Goal: Task Accomplishment & Management: Manage account settings

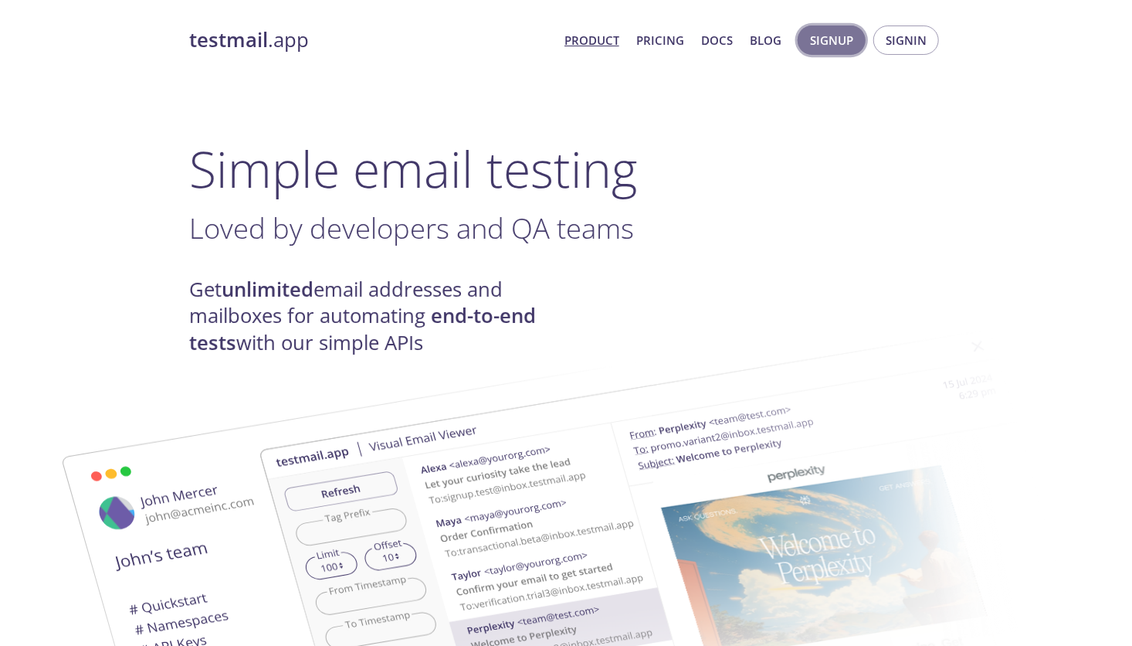
click at [839, 36] on span "Signup" at bounding box center [831, 40] width 43 height 20
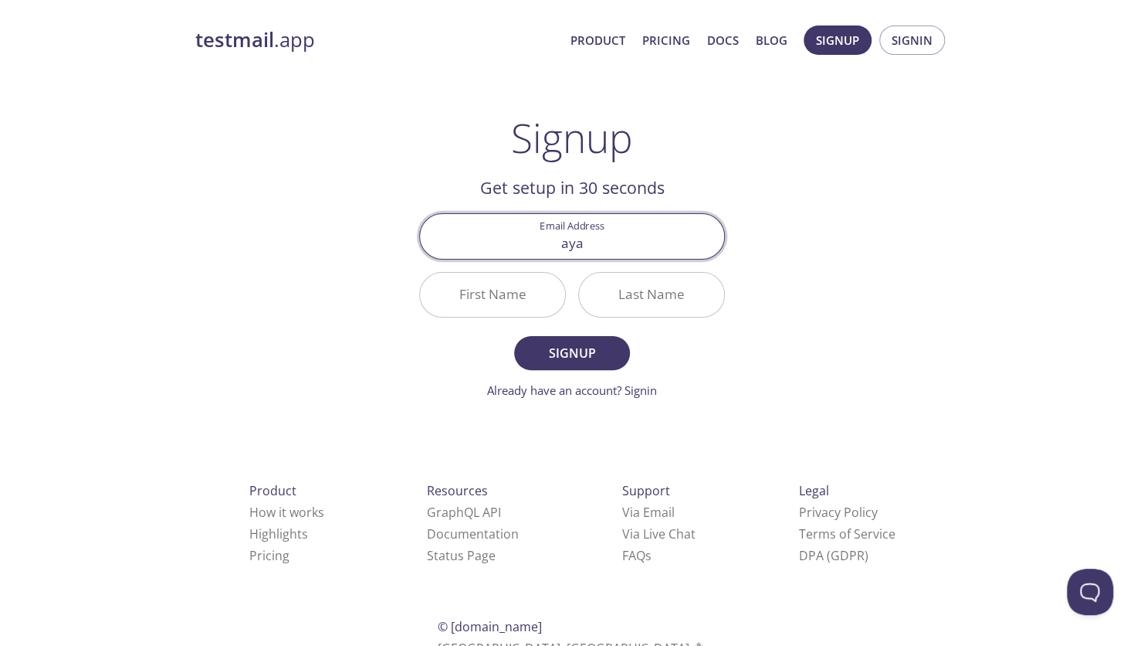
type input "[EMAIL_ADDRESS][DOMAIN_NAME]"
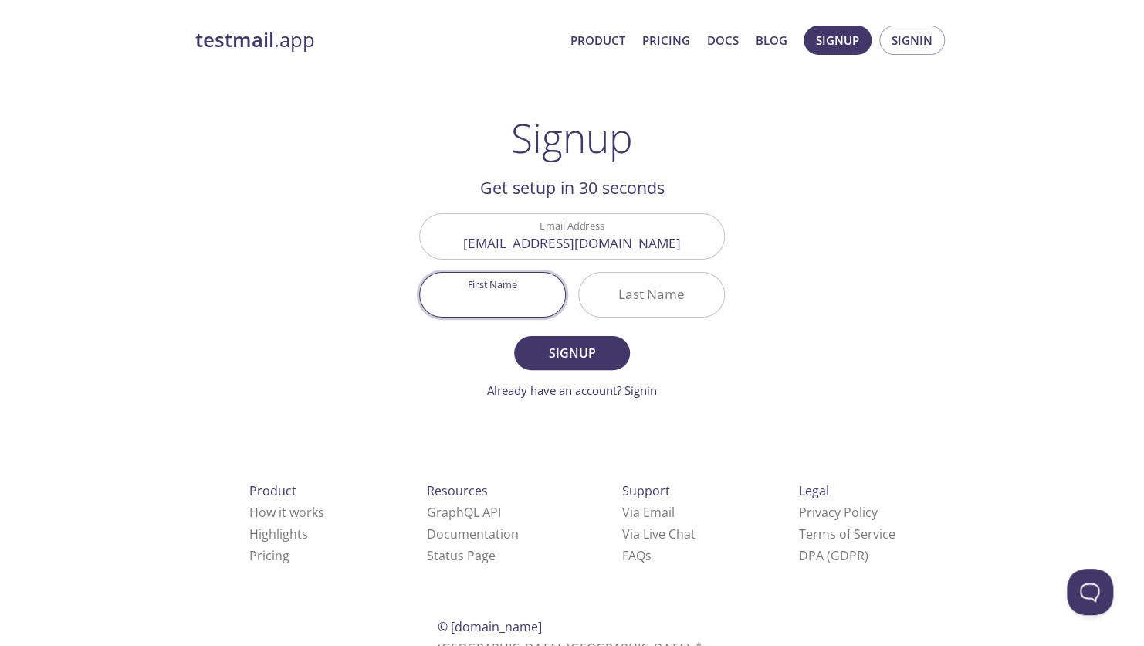
click at [527, 293] on input "First Name" at bounding box center [492, 295] width 145 height 44
type input "Arriane"
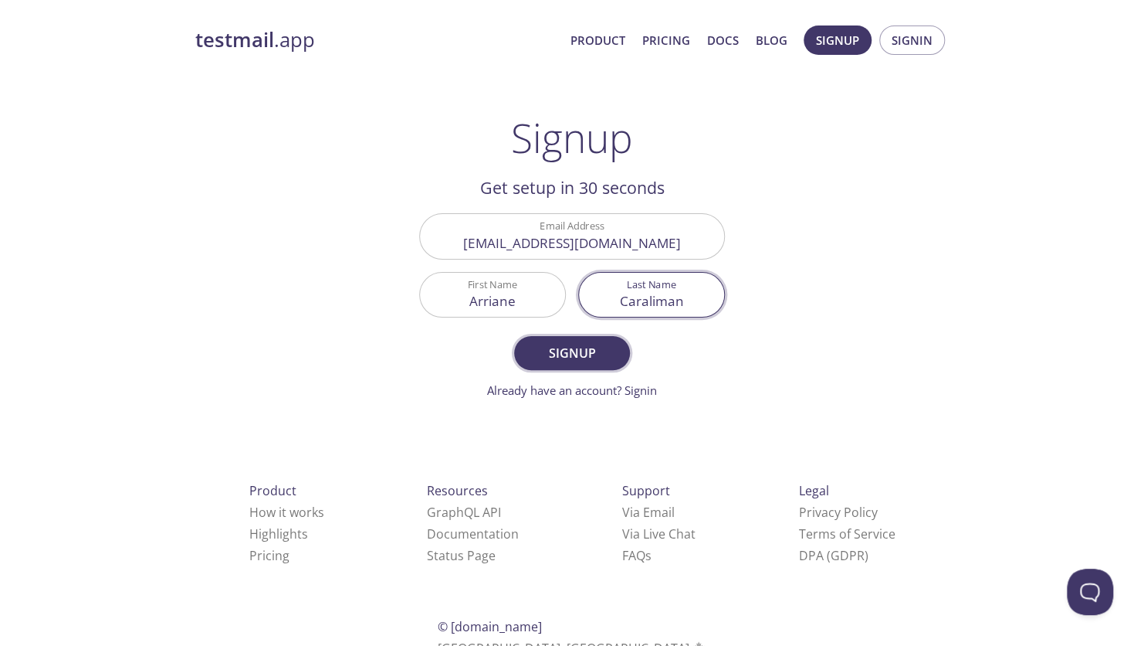
type input "Caraliman"
click at [564, 349] on span "Signup" at bounding box center [572, 353] width 82 height 22
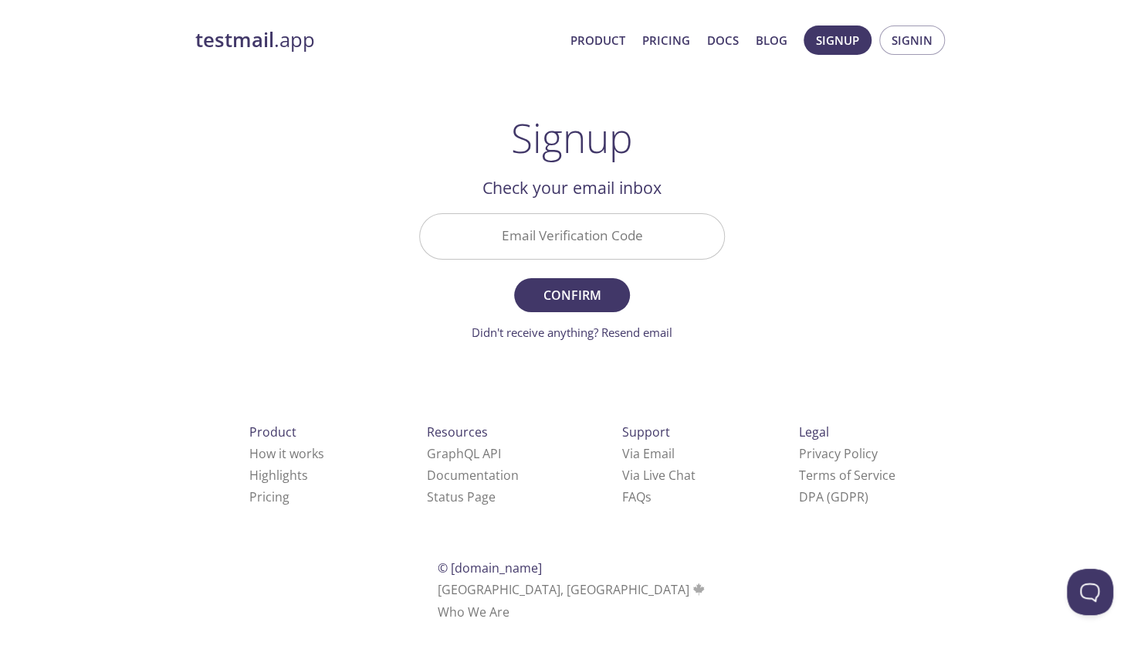
click at [588, 238] on input "Email Verification Code" at bounding box center [572, 236] width 304 height 44
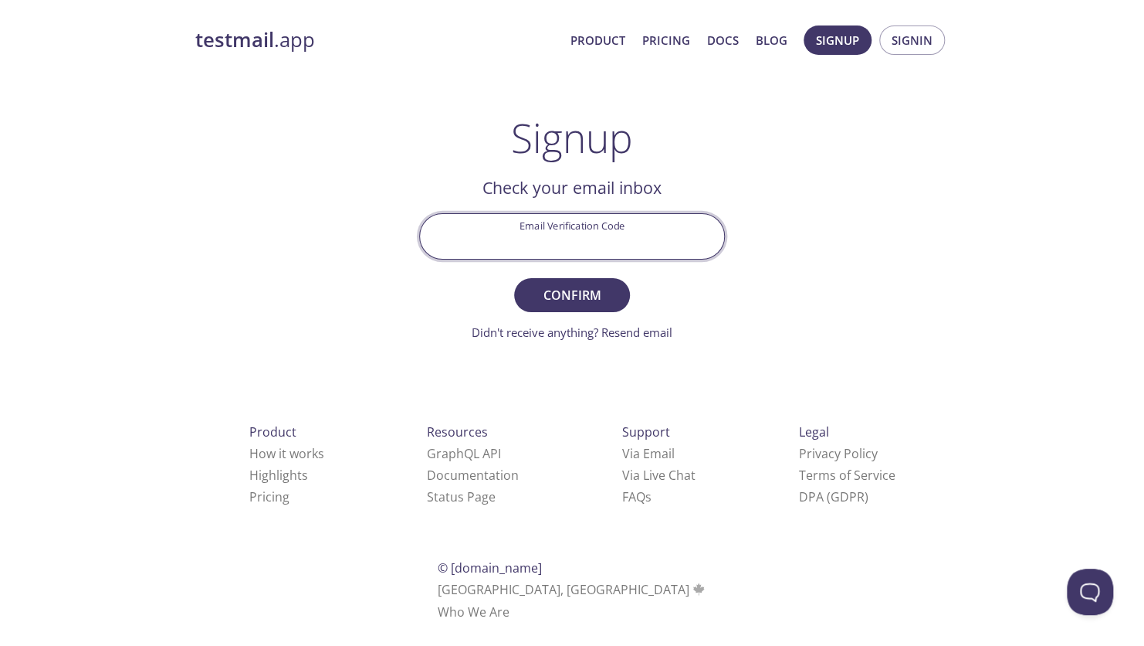
paste input "FDQHYQJ"
type input "FDQHYQJ"
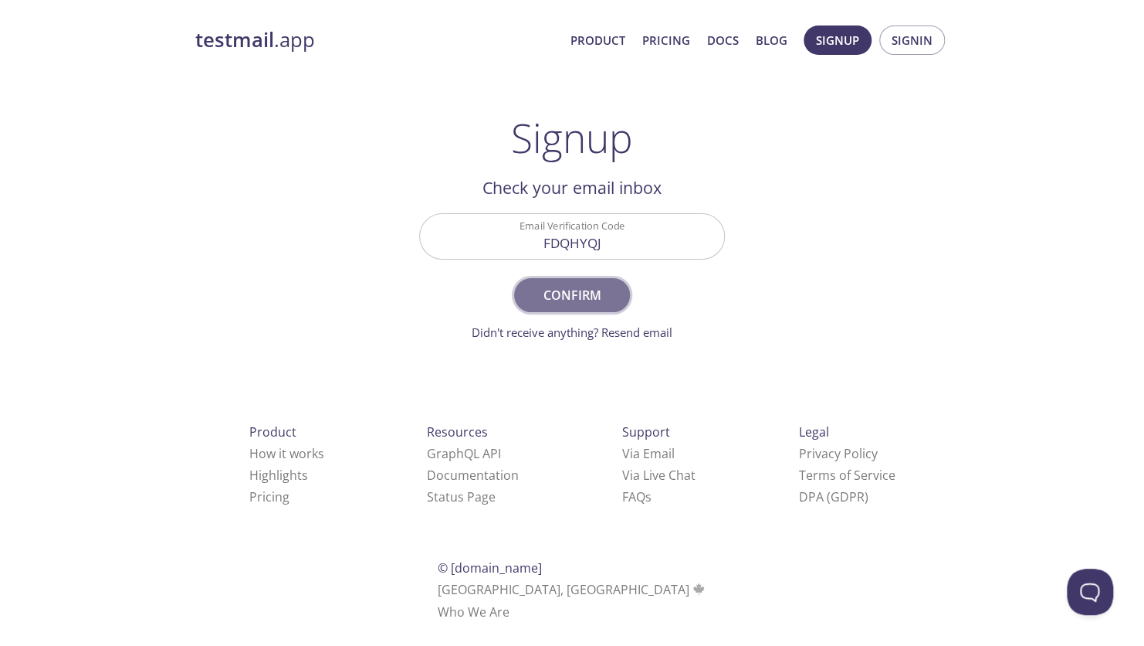
click at [605, 287] on span "Confirm" at bounding box center [572, 295] width 82 height 22
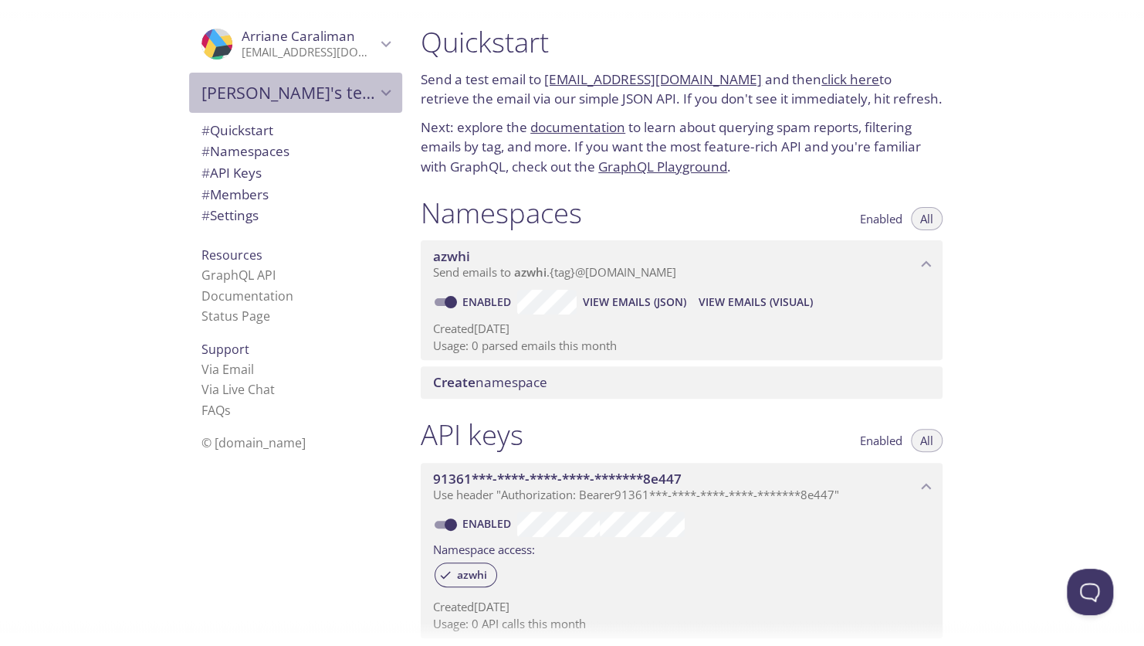
click at [362, 92] on span "Arriane's team" at bounding box center [289, 93] width 175 height 22
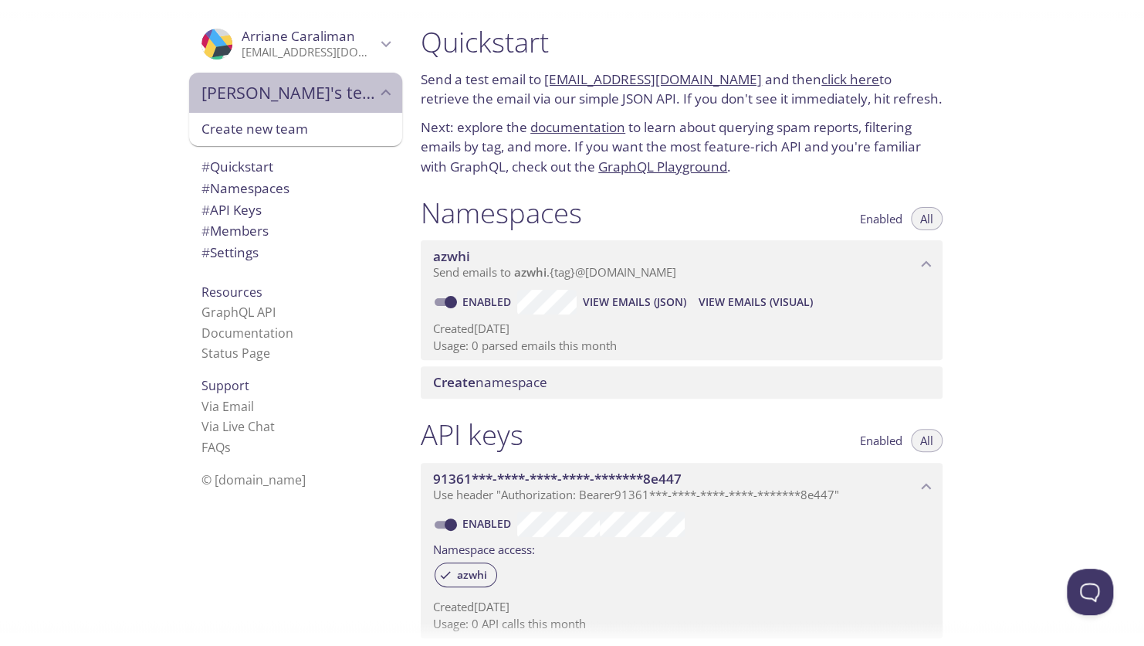
click at [362, 92] on span "Arriane's team" at bounding box center [289, 93] width 175 height 22
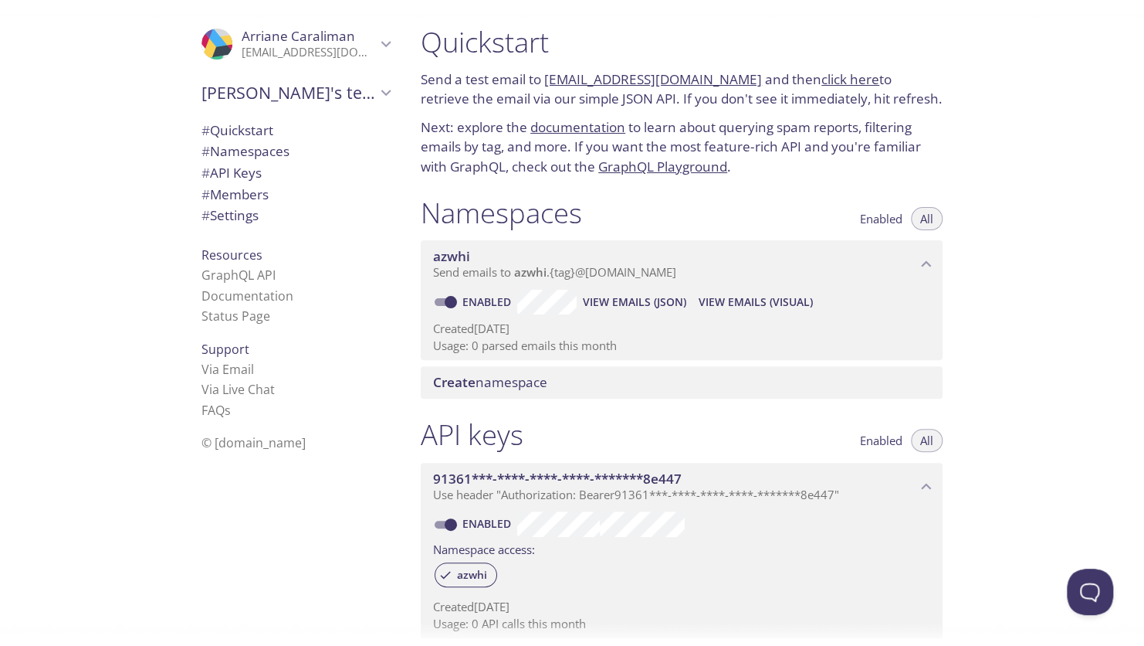
click at [396, 8] on div at bounding box center [572, 12] width 1144 height 25
click at [400, 9] on div at bounding box center [572, 12] width 1144 height 25
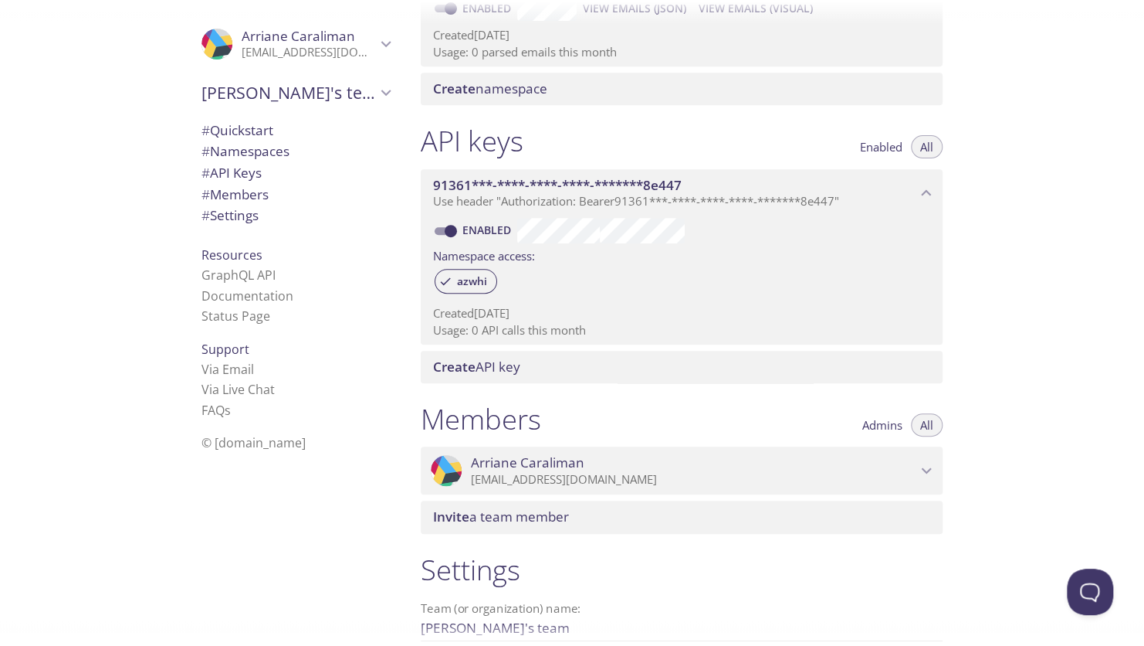
scroll to position [452, 0]
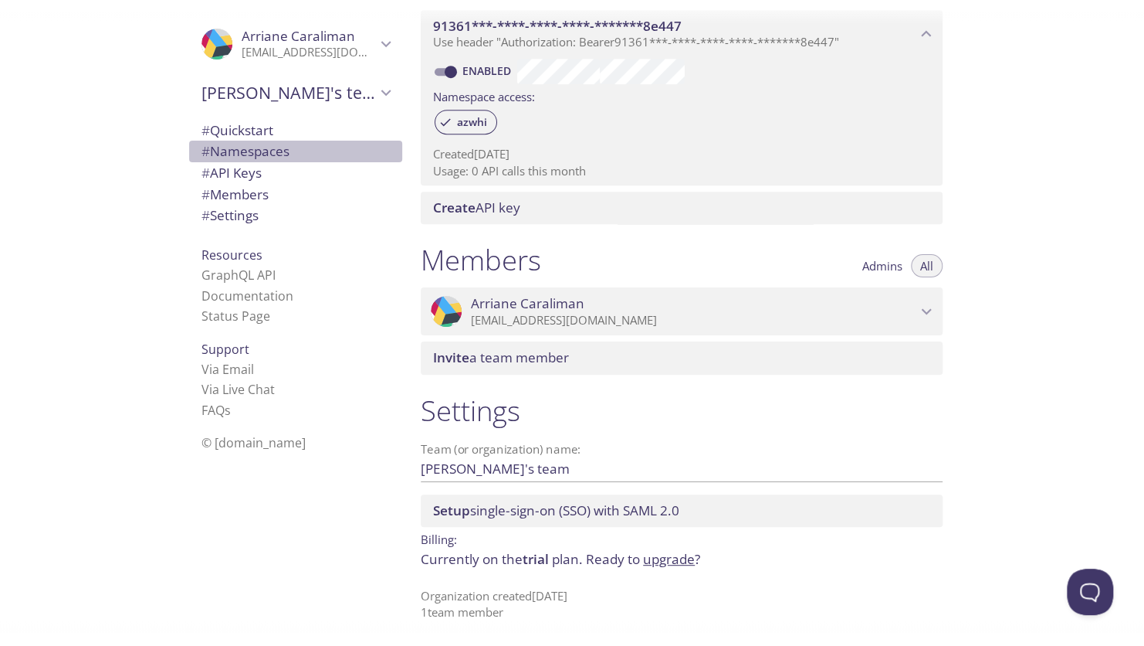
click at [245, 147] on span "# Namespaces" at bounding box center [246, 151] width 88 height 18
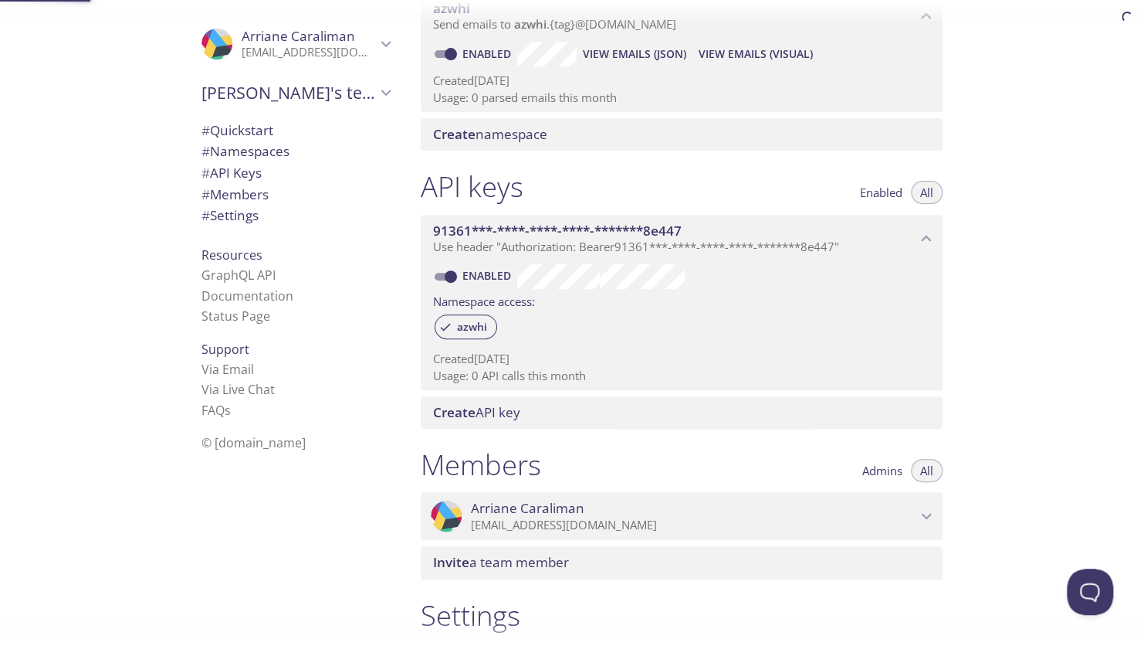
scroll to position [195, 0]
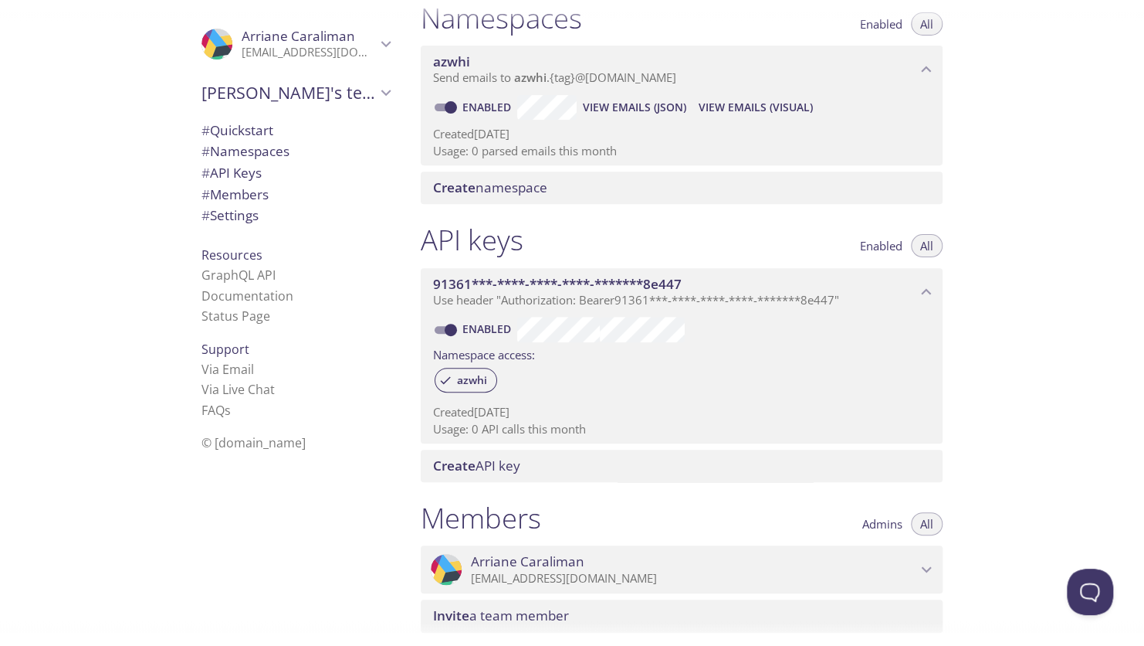
click at [891, 22] on div at bounding box center [572, 12] width 1144 height 25
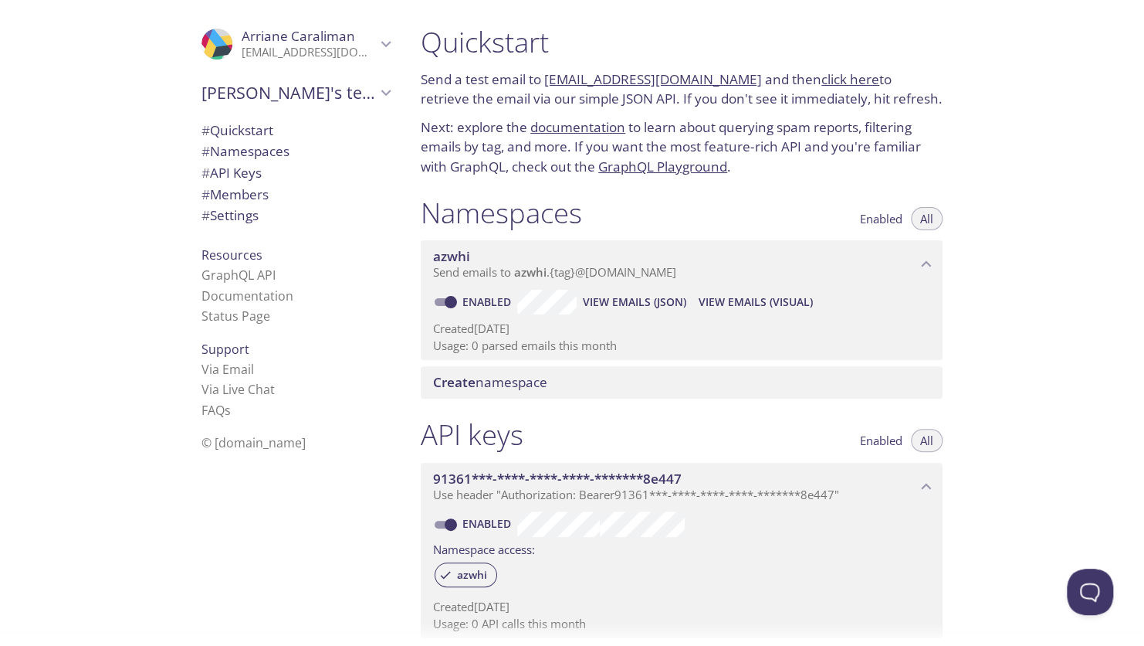
click at [686, 80] on link "azwhi.test@inbox.testmail.app" at bounding box center [653, 79] width 218 height 18
click at [823, 80] on link "click here" at bounding box center [851, 79] width 58 height 18
